Goal: Go to known website: Access a specific website the user already knows

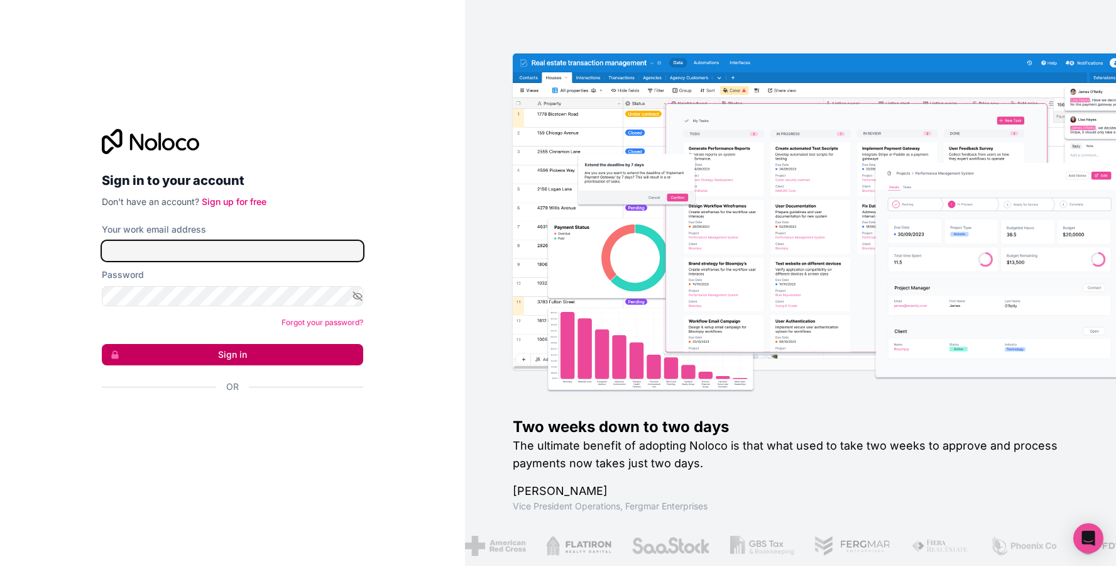
type input "[EMAIL_ADDRESS][DOMAIN_NAME]"
click at [189, 356] on button "Sign in" at bounding box center [232, 354] width 261 height 21
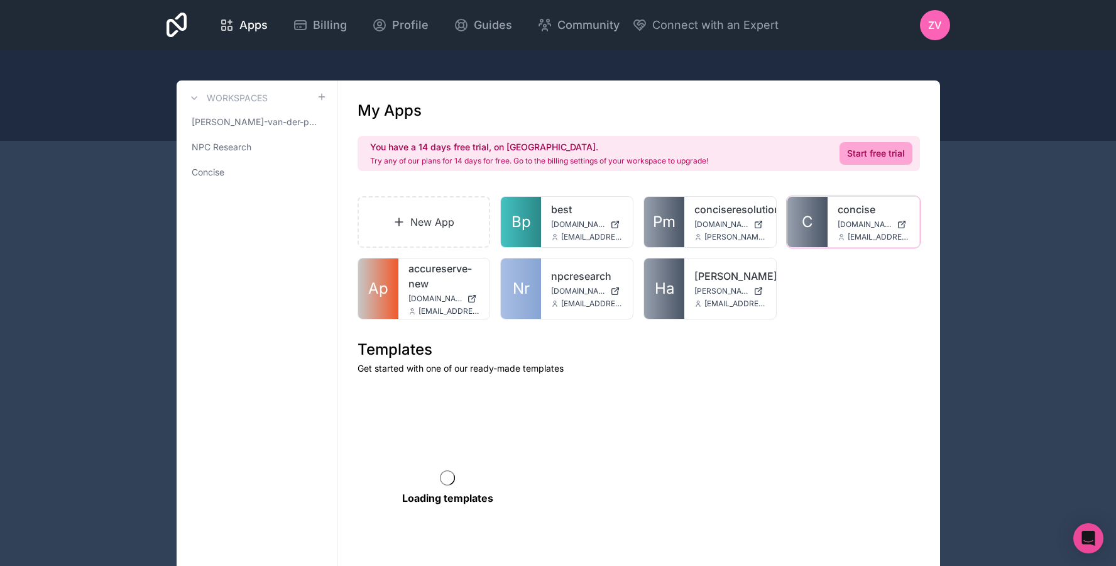
click at [806, 226] on span "C" at bounding box center [807, 222] width 11 height 20
